Goal: Information Seeking & Learning: Learn about a topic

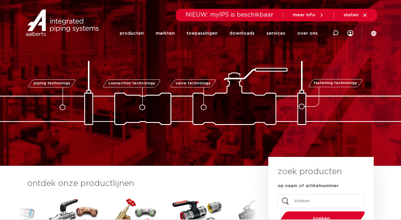
click at [335, 34] on icon at bounding box center [335, 33] width 7 height 7
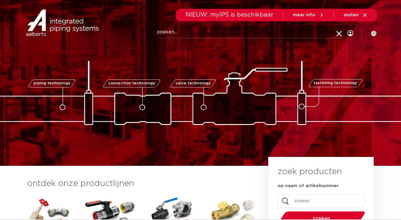
click at [112, 206] on img at bounding box center [110, 222] width 53 height 53
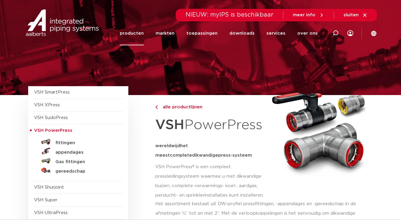
click at [141, 34] on link "producten" at bounding box center [132, 33] width 24 height 24
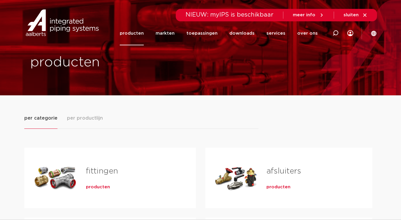
click at [93, 168] on link "fittingen" at bounding box center [102, 172] width 32 height 8
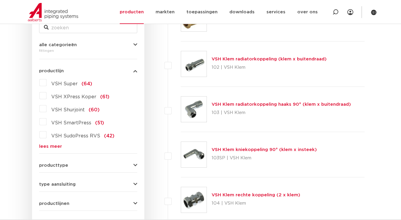
click at [53, 145] on link "lees meer" at bounding box center [88, 146] width 98 height 4
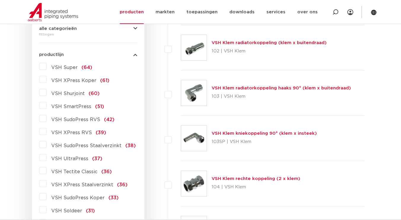
scroll to position [147, 0]
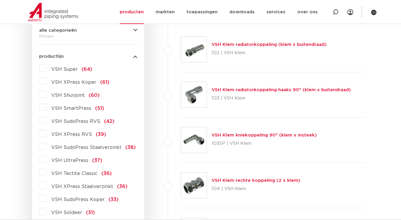
click at [47, 162] on label "VSH UltraPress (37)" at bounding box center [75, 159] width 56 height 9
click at [0, 0] on input "VSH UltraPress (37)" at bounding box center [0, 0] width 0 height 0
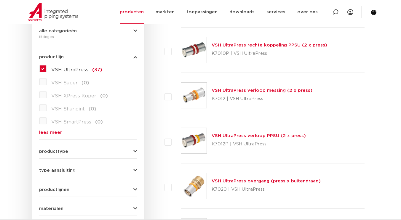
scroll to position [147, 0]
click at [245, 88] on link "VSH UltraPress verloop messing (2 x press)" at bounding box center [262, 90] width 101 height 4
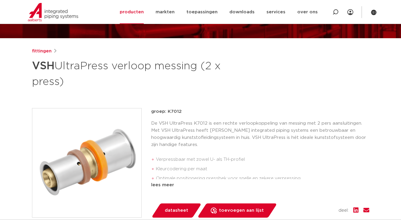
scroll to position [58, 0]
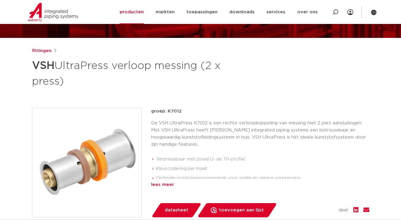
click at [166, 183] on div "lees meer" at bounding box center [260, 185] width 218 height 7
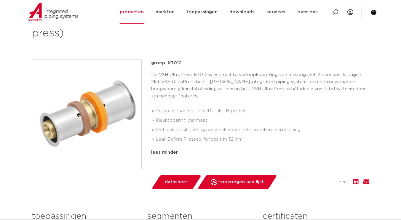
scroll to position [106, 0]
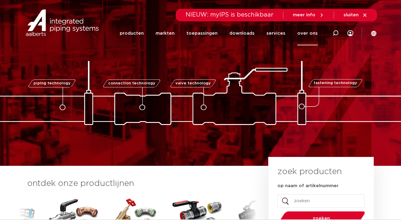
click at [307, 36] on link "over ons" at bounding box center [307, 33] width 20 height 24
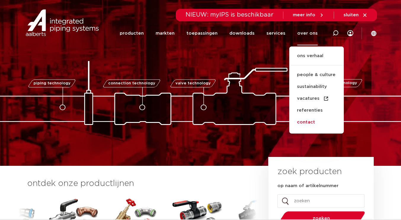
click at [309, 121] on link "contact" at bounding box center [316, 123] width 55 height 12
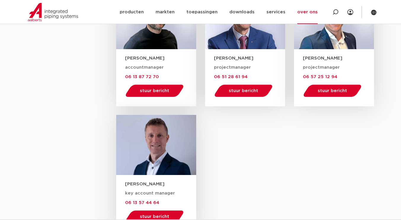
scroll to position [823, 0]
